Goal: Information Seeking & Learning: Learn about a topic

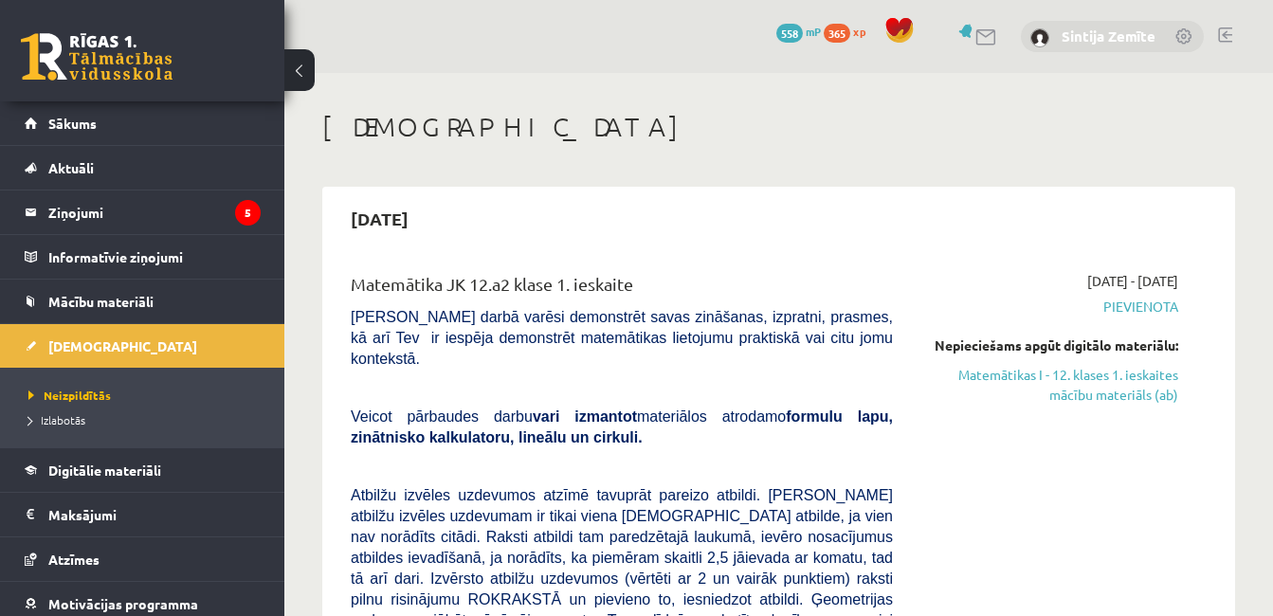
click at [1108, 30] on link "Sintija Zemīte" at bounding box center [1109, 36] width 94 height 19
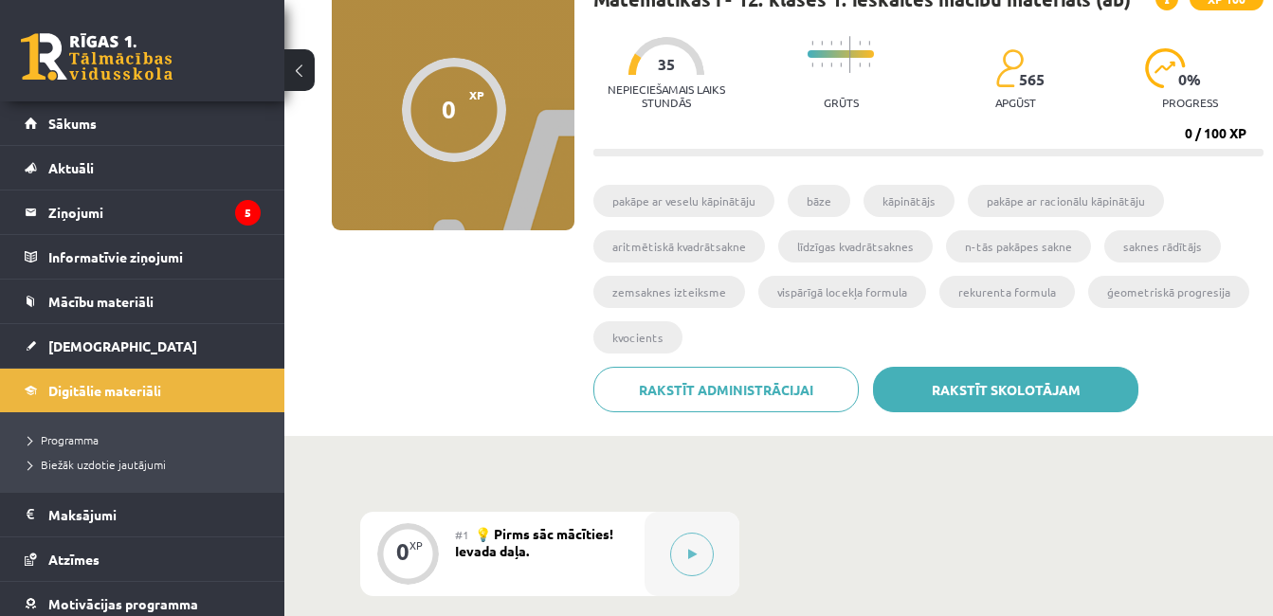
scroll to position [190, 0]
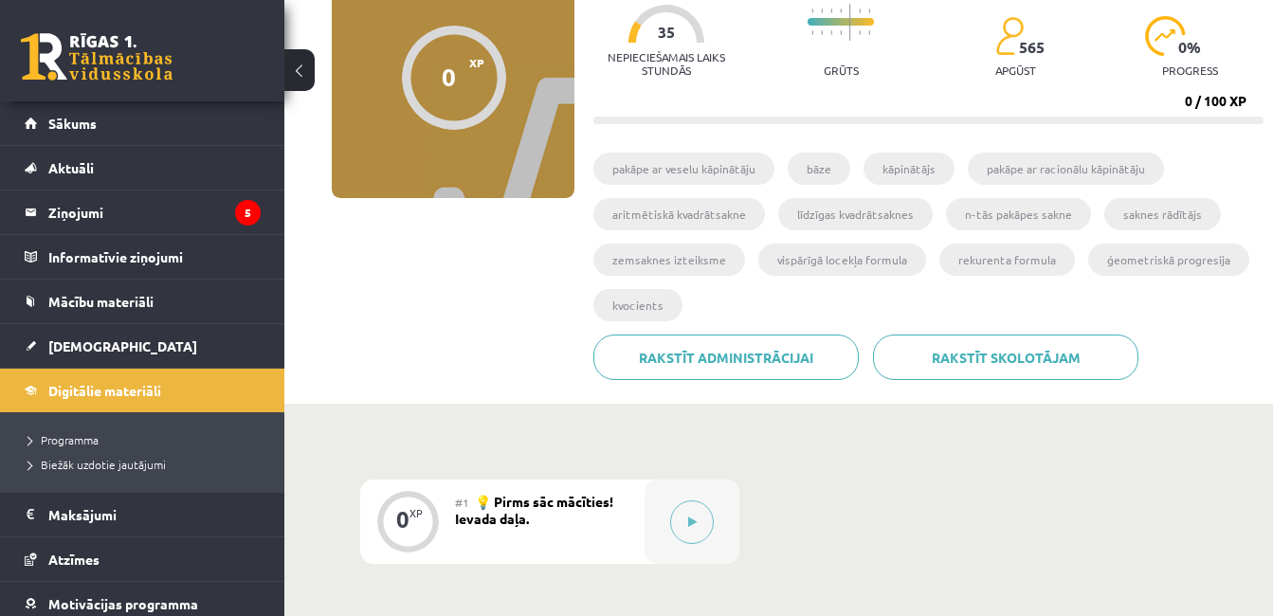
click at [968, 261] on li "rekurenta formula" at bounding box center [1008, 260] width 136 height 32
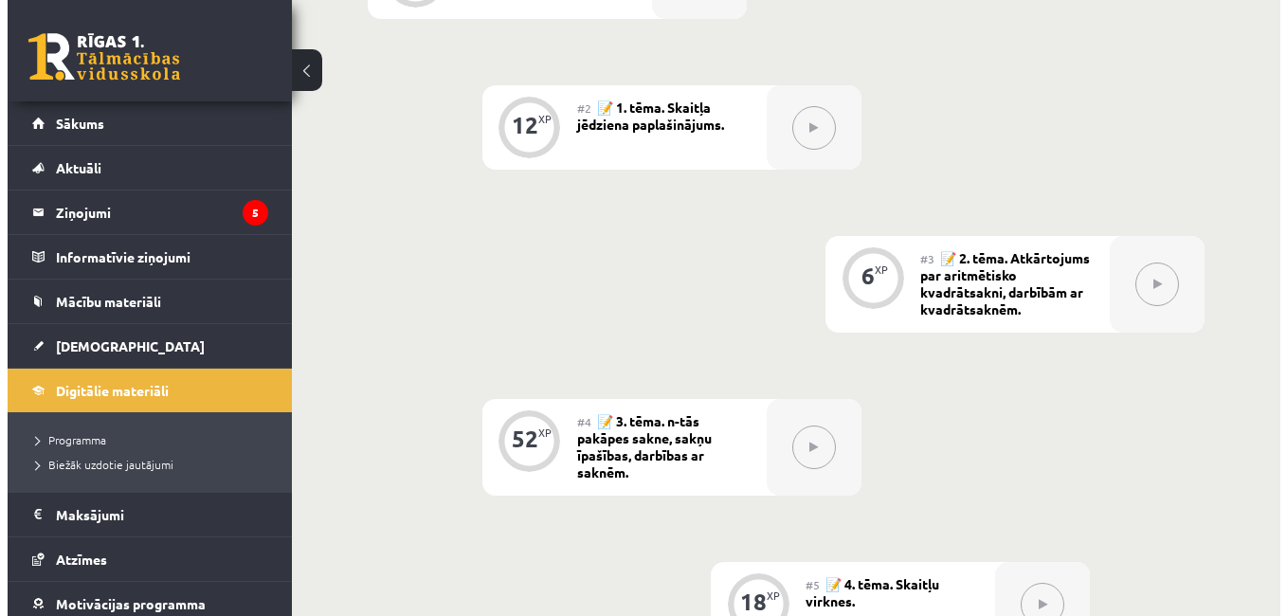
scroll to position [261, 0]
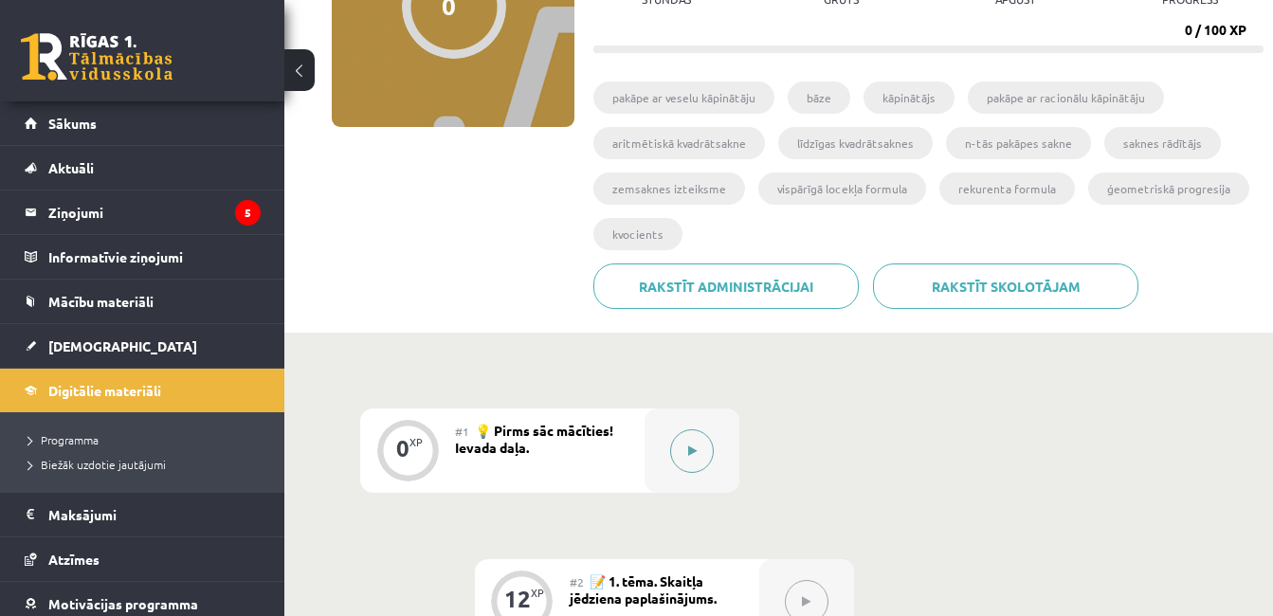
click at [677, 435] on button at bounding box center [692, 451] width 44 height 44
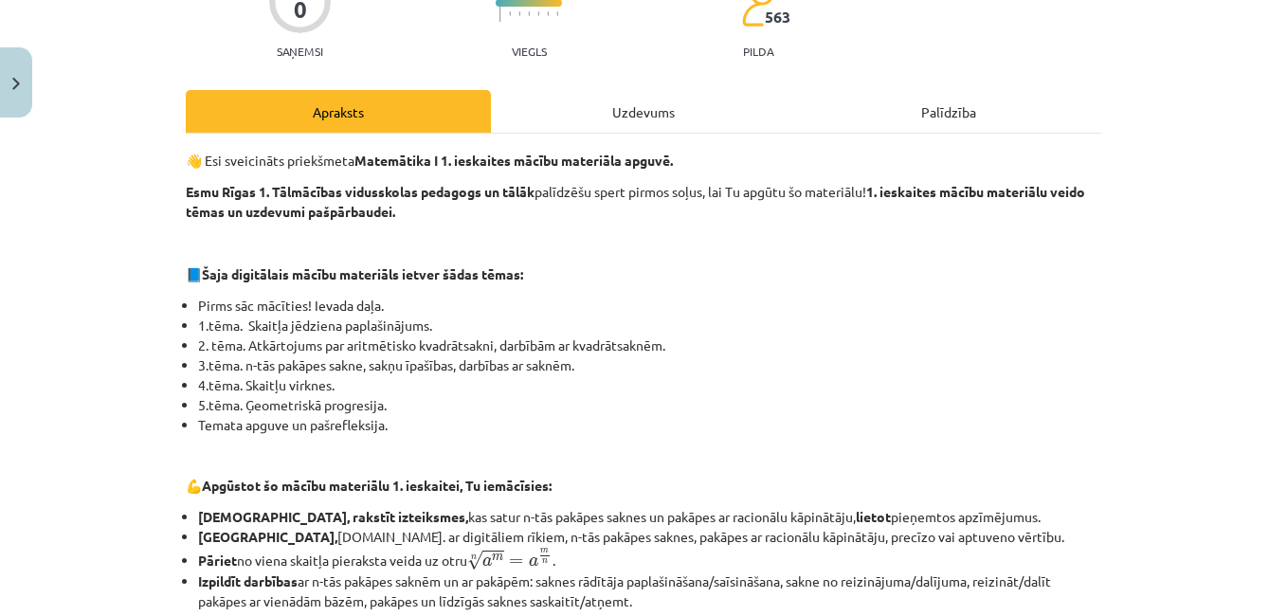
scroll to position [190, 0]
click at [624, 124] on div "Uzdevums" at bounding box center [643, 110] width 305 height 43
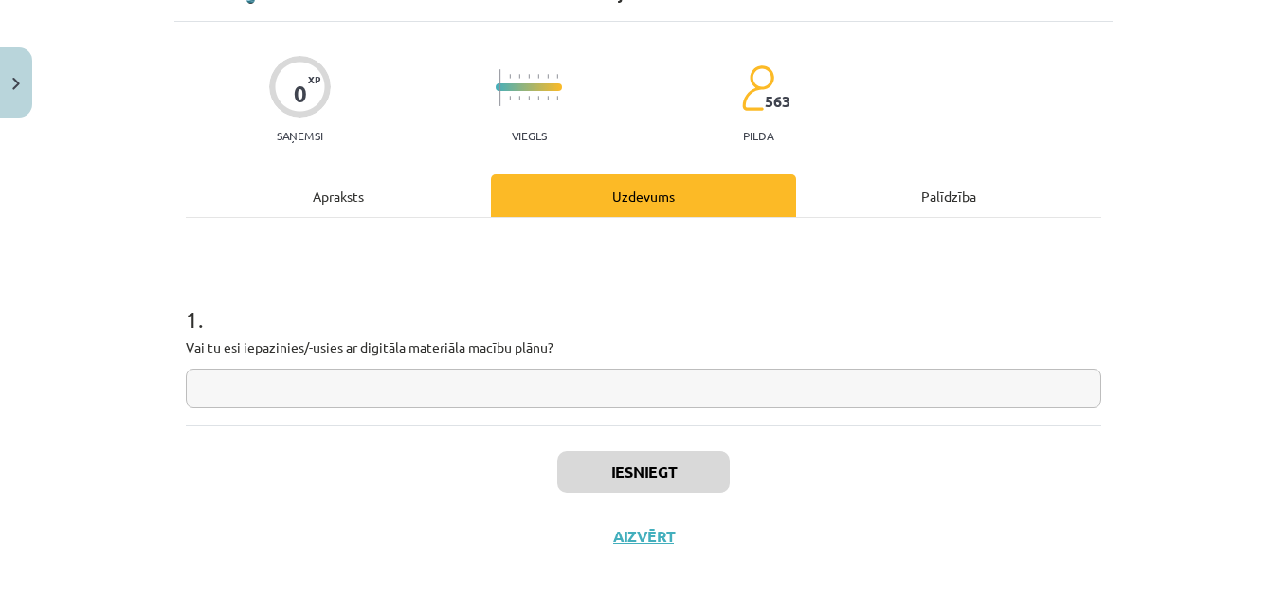
scroll to position [47, 0]
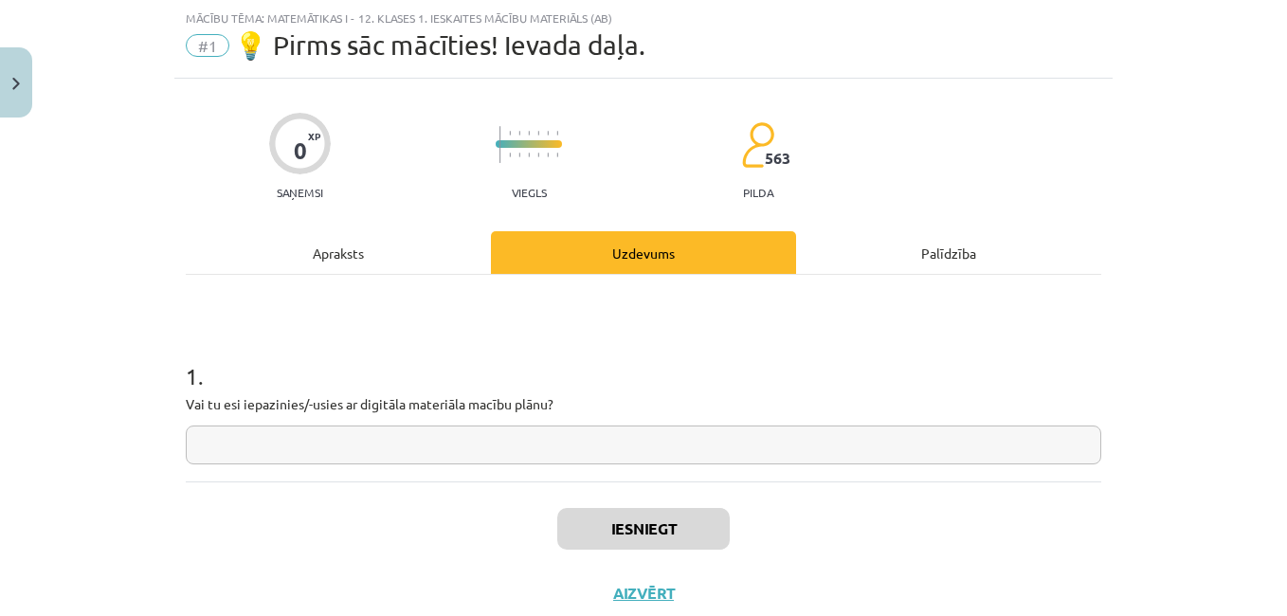
click at [391, 272] on div "Apraksts" at bounding box center [338, 252] width 305 height 43
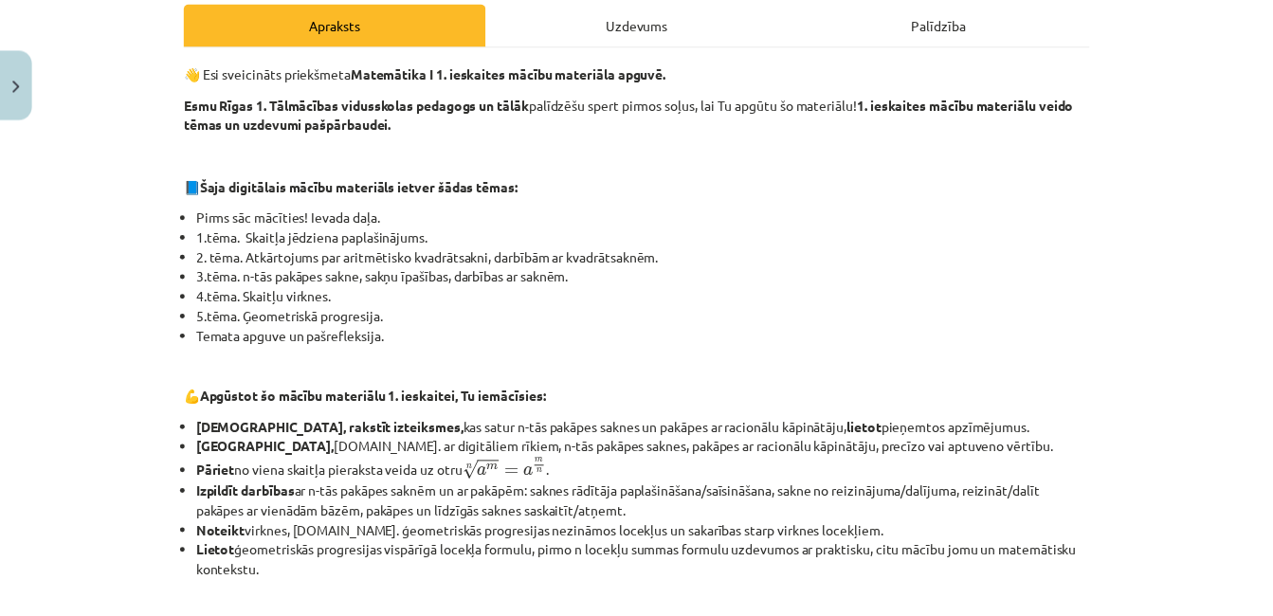
scroll to position [95, 0]
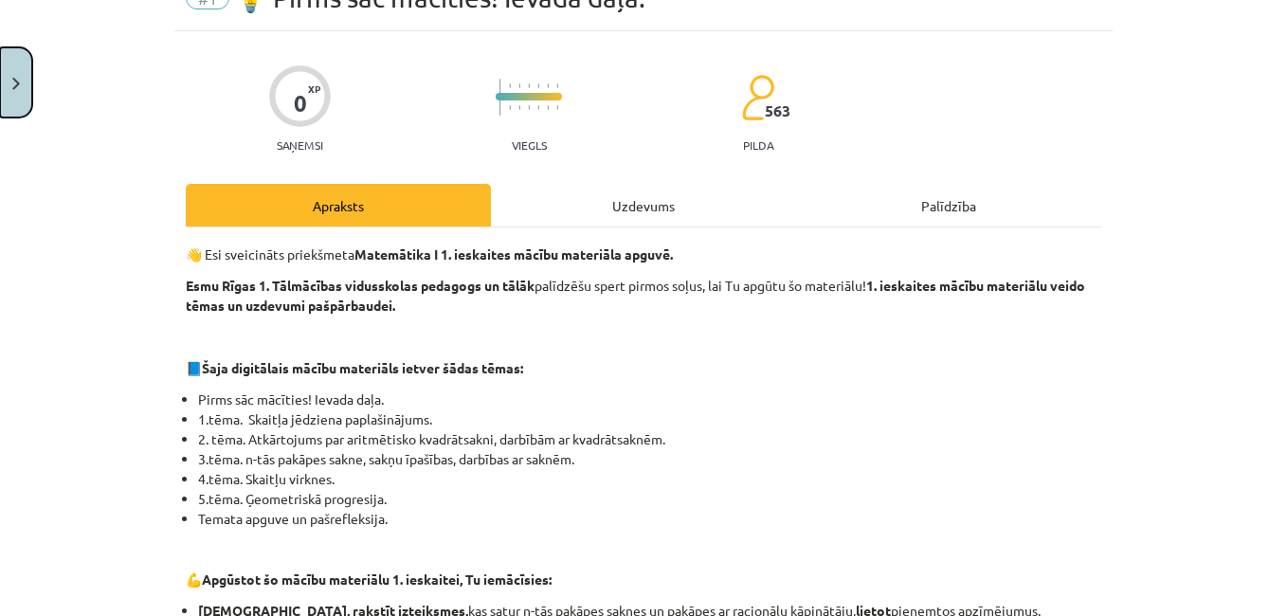
click at [20, 84] on button "Close" at bounding box center [16, 82] width 32 height 70
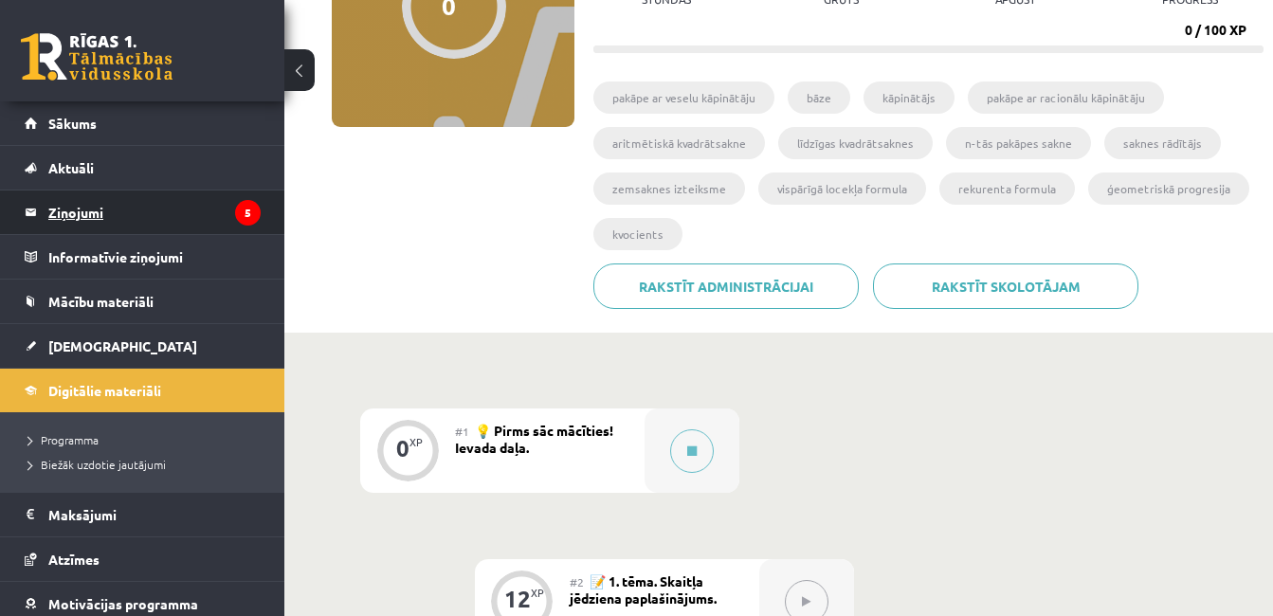
click at [96, 214] on legend "Ziņojumi 5" at bounding box center [154, 213] width 212 height 44
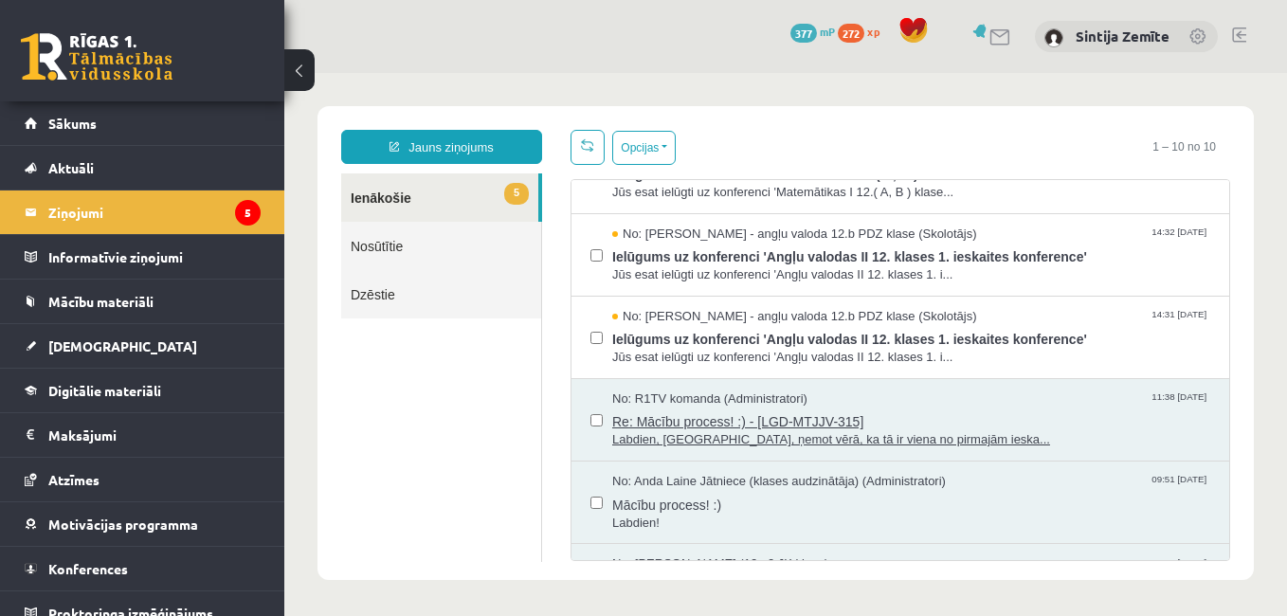
scroll to position [445, 0]
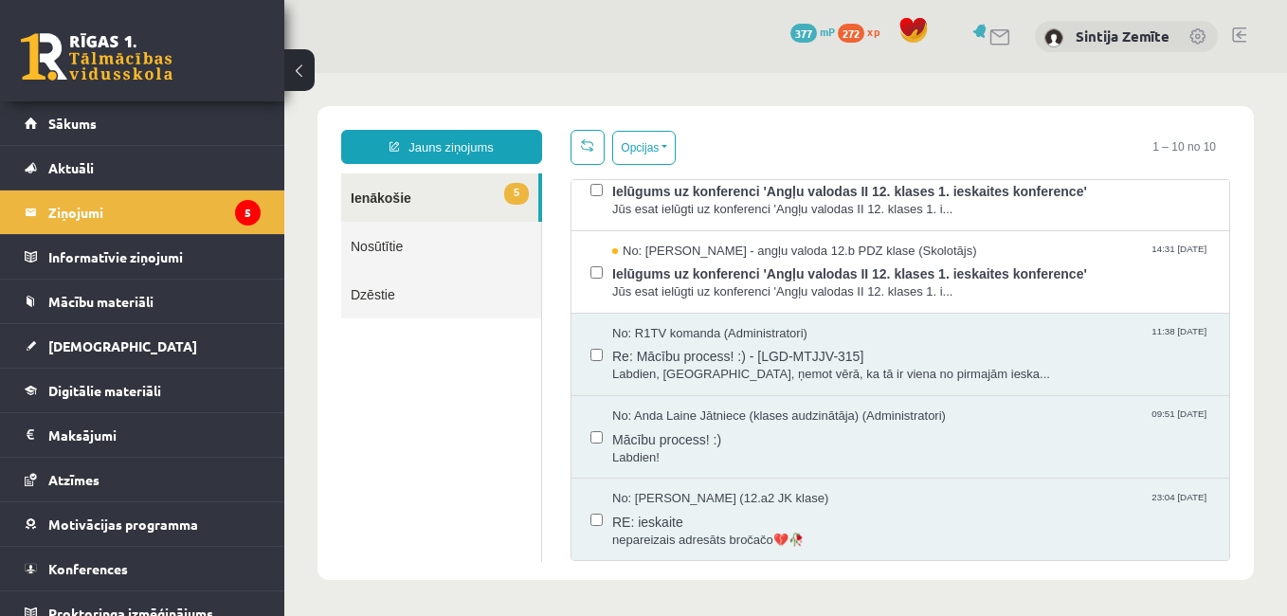
click at [999, 41] on link at bounding box center [1001, 37] width 23 height 16
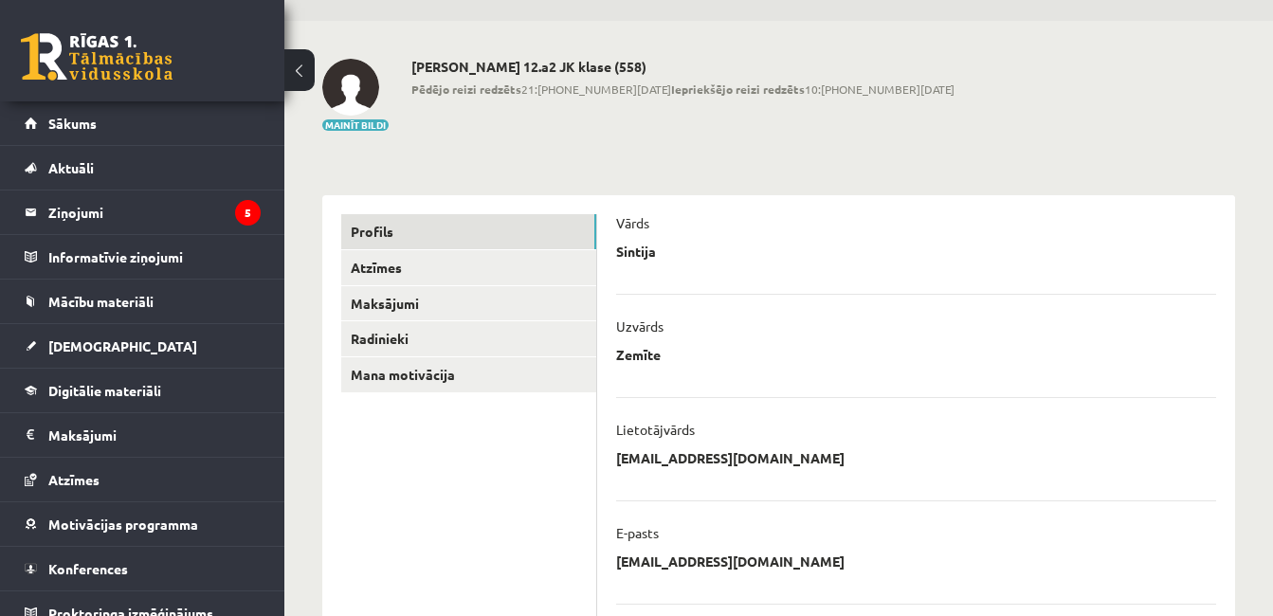
scroll to position [95, 0]
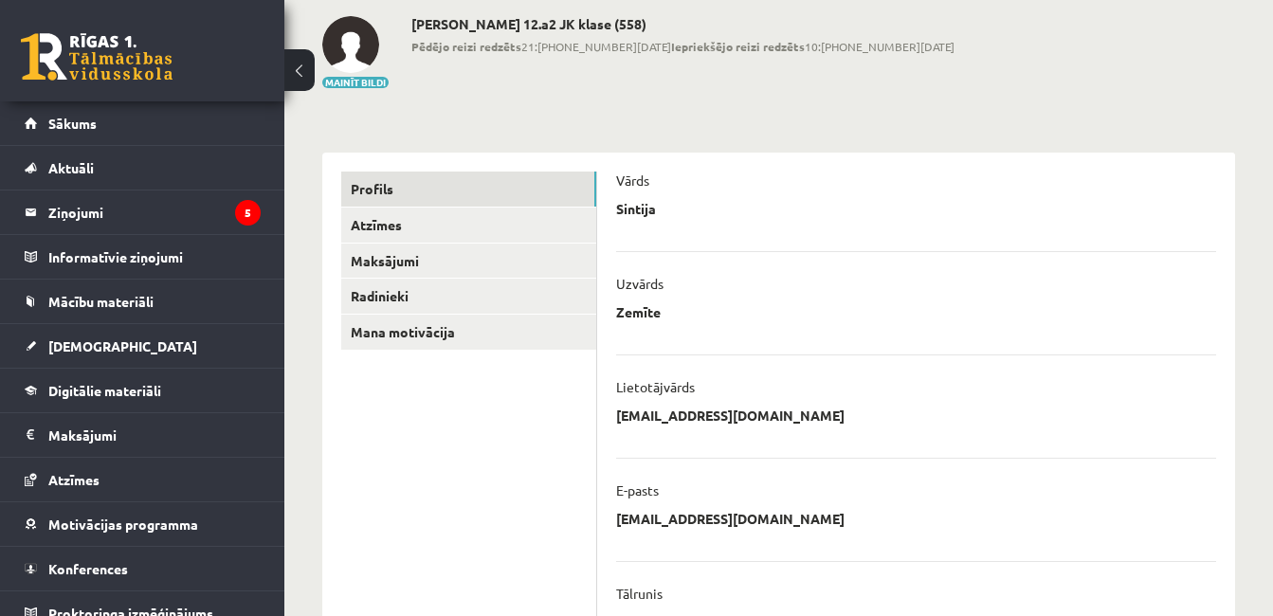
click at [747, 410] on p "sintijazemite93@gmail.com" at bounding box center [730, 415] width 228 height 17
copy ul "sintijazemite93@gmail.com Atcelt"
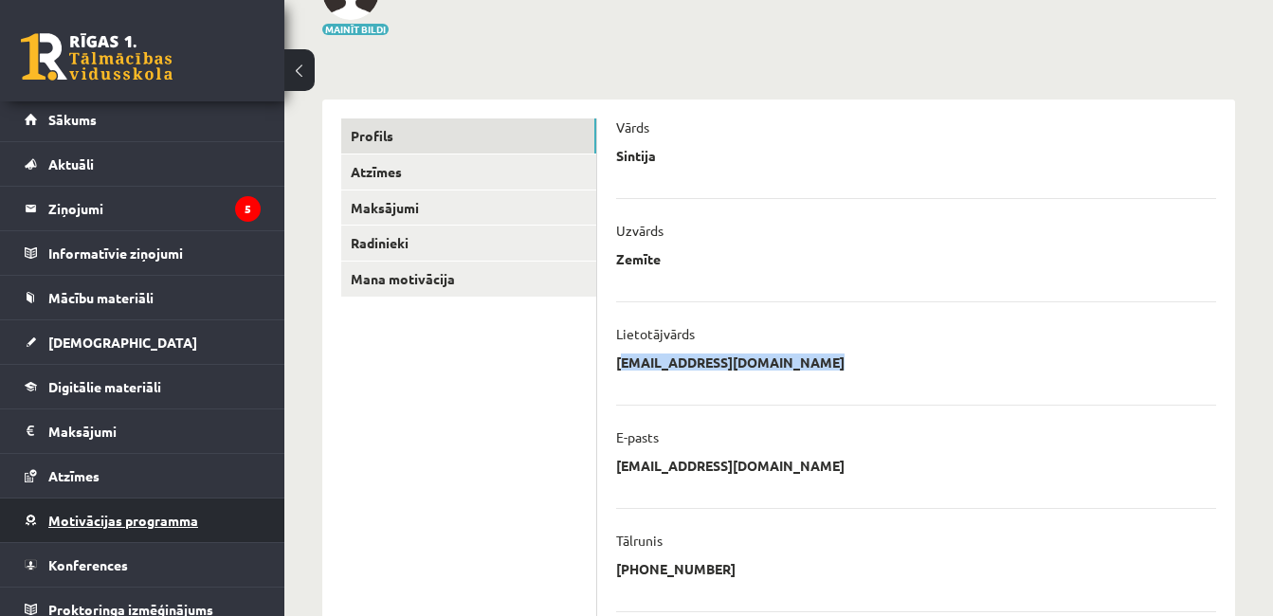
scroll to position [0, 0]
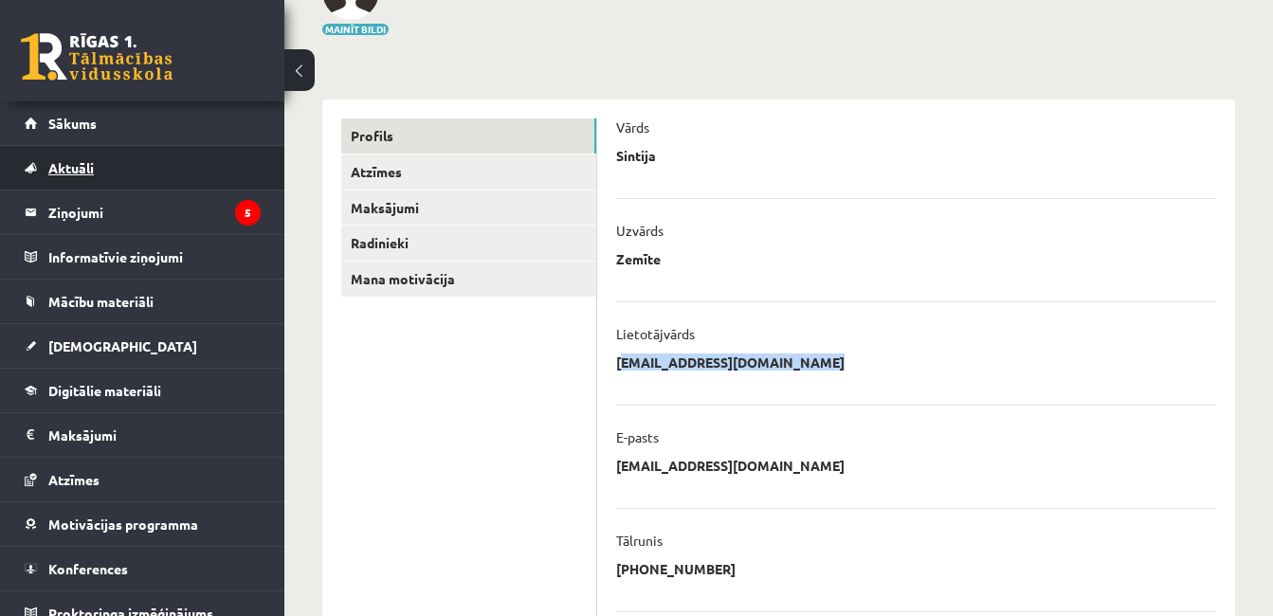
click at [137, 178] on link "Aktuāli" at bounding box center [143, 168] width 236 height 44
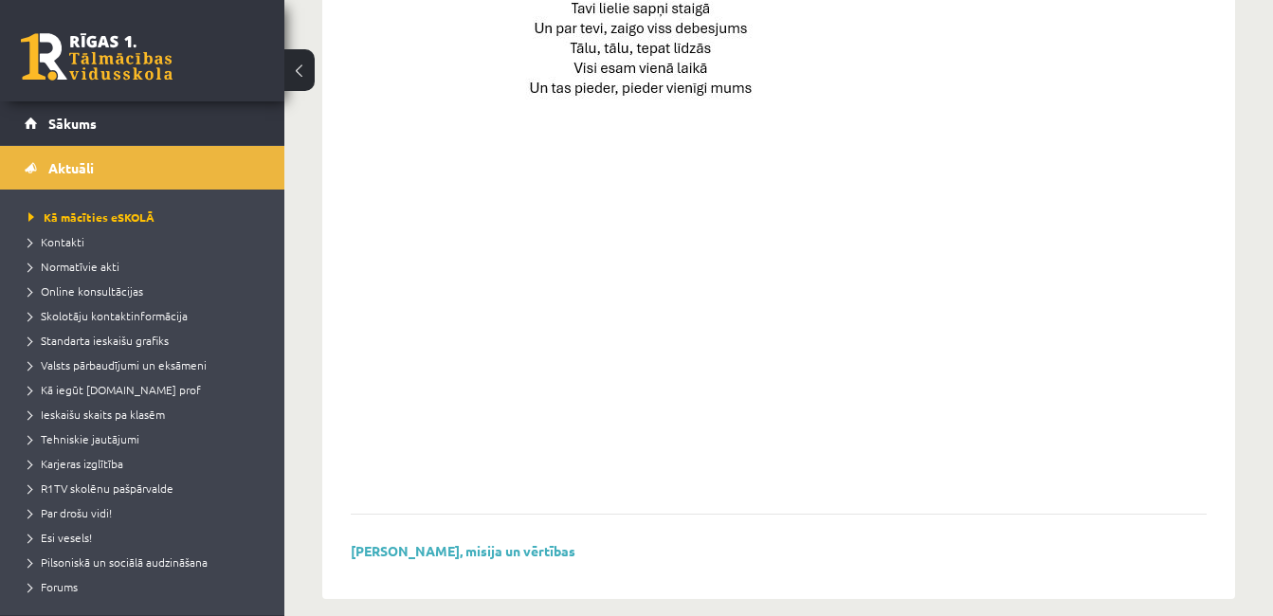
scroll to position [1450, 0]
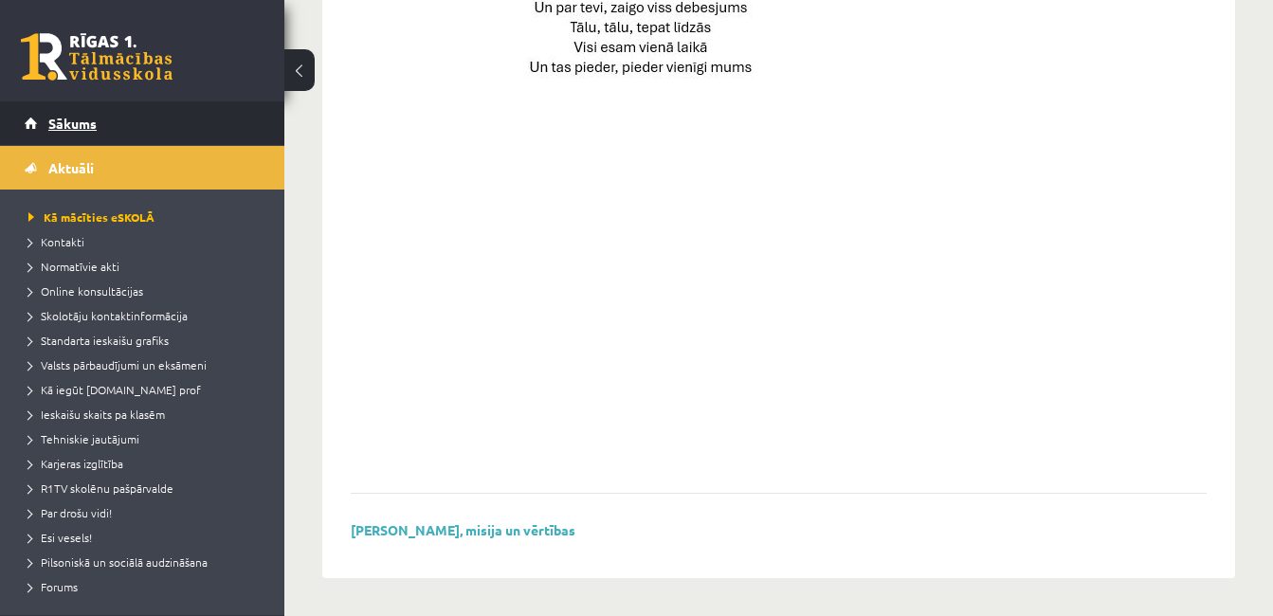
click at [103, 125] on link "Sākums" at bounding box center [143, 123] width 236 height 44
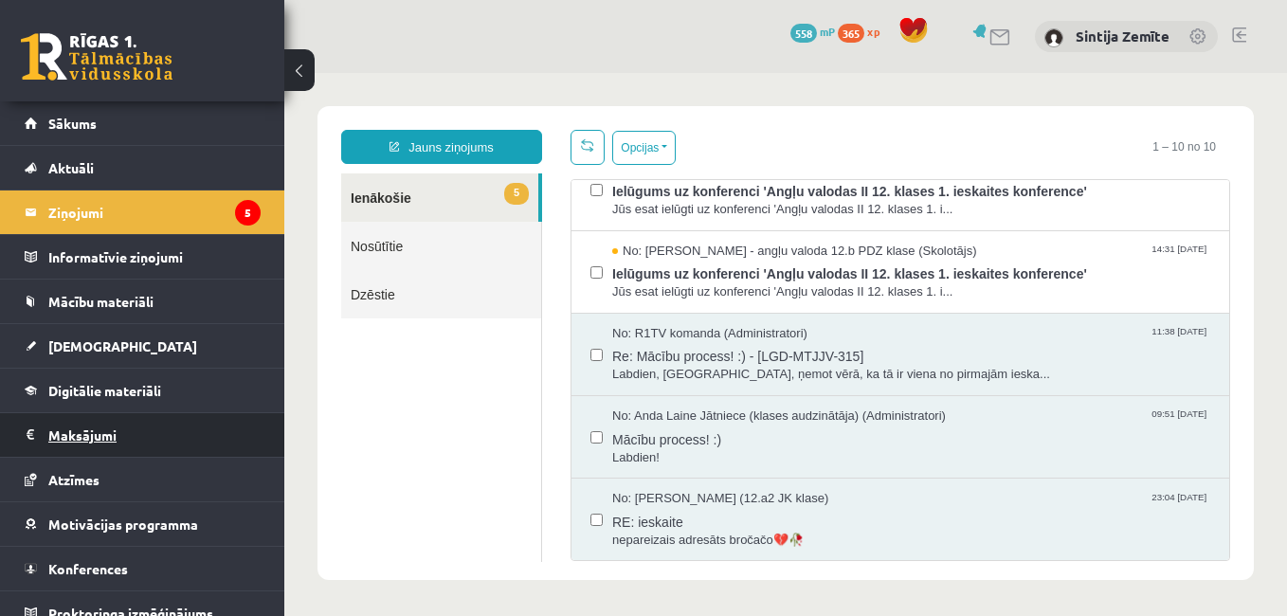
scroll to position [19, 0]
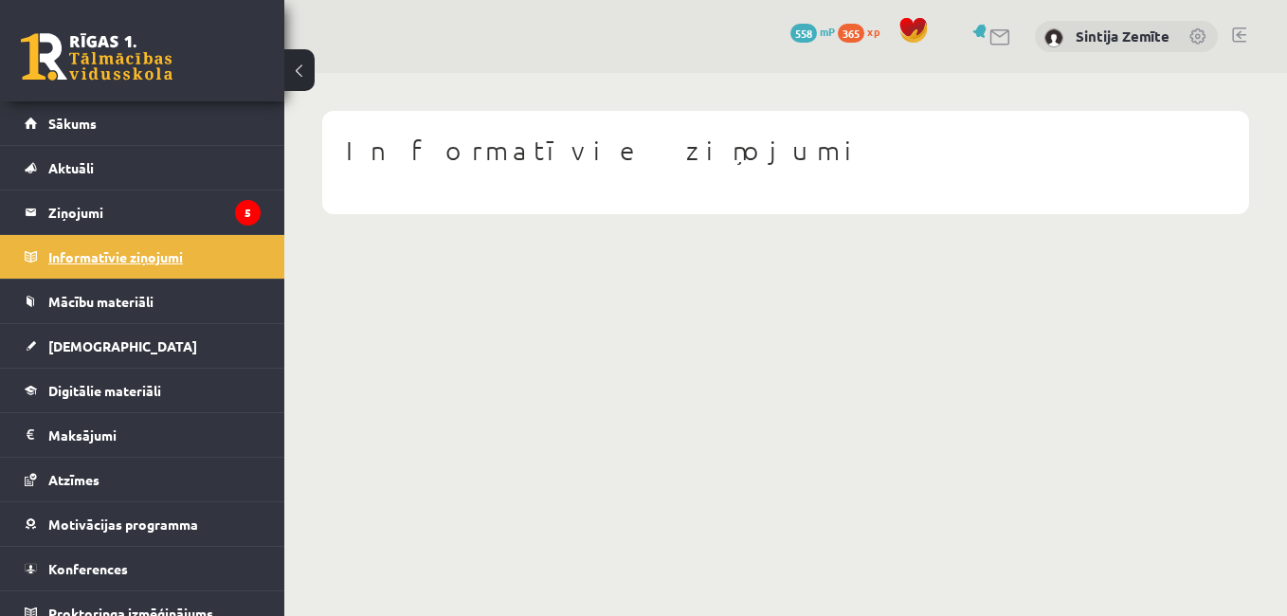
click at [156, 263] on legend "Informatīvie ziņojumi 0" at bounding box center [154, 257] width 212 height 44
click at [139, 295] on span "Mācību materiāli" at bounding box center [100, 301] width 105 height 17
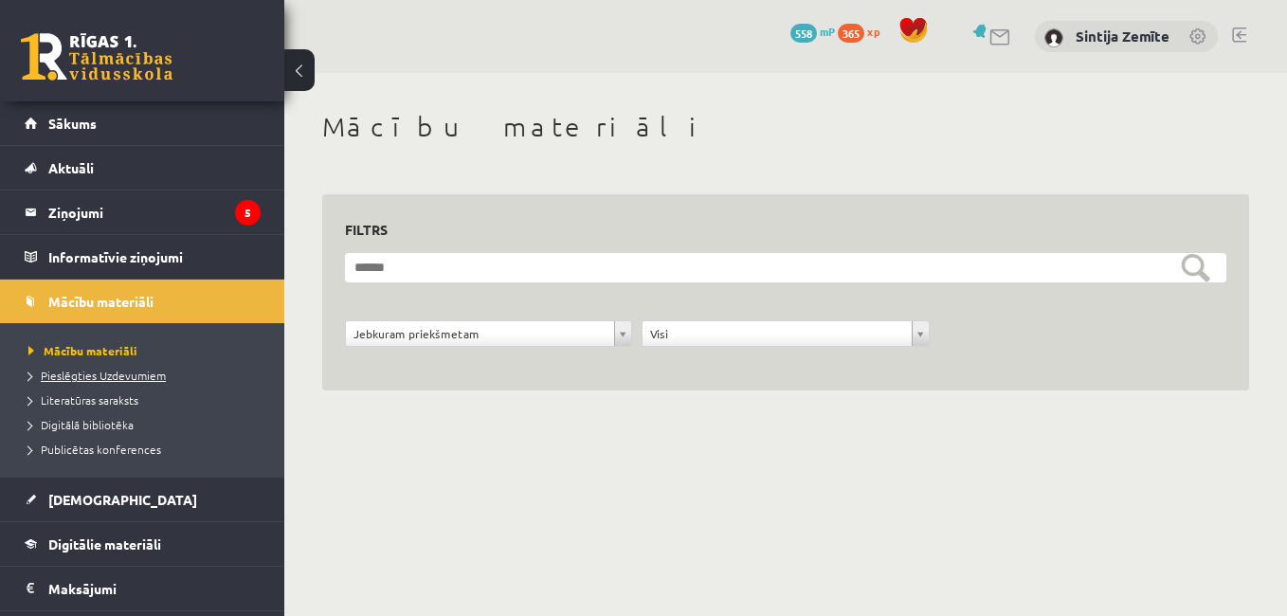
click at [148, 374] on span "Pieslēgties Uzdevumiem" at bounding box center [96, 375] width 137 height 15
